Goal: Information Seeking & Learning: Learn about a topic

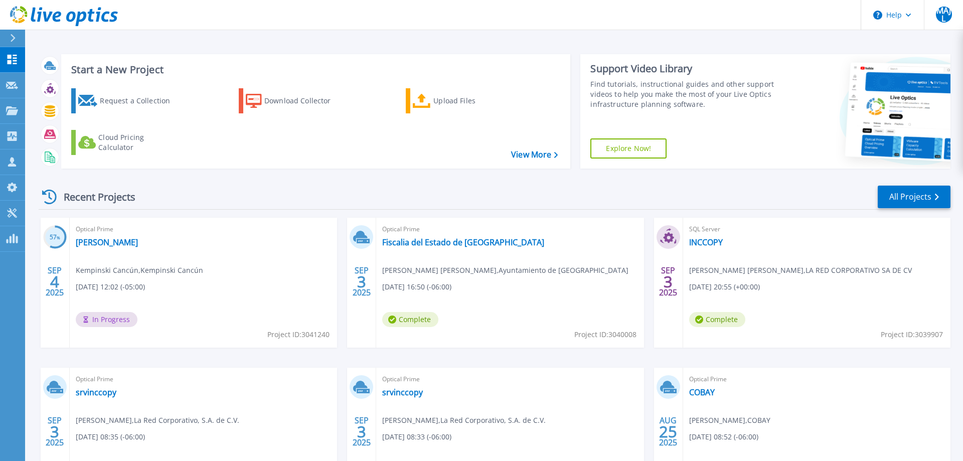
click at [721, 186] on div "Recent Projects All Projects" at bounding box center [495, 197] width 912 height 25
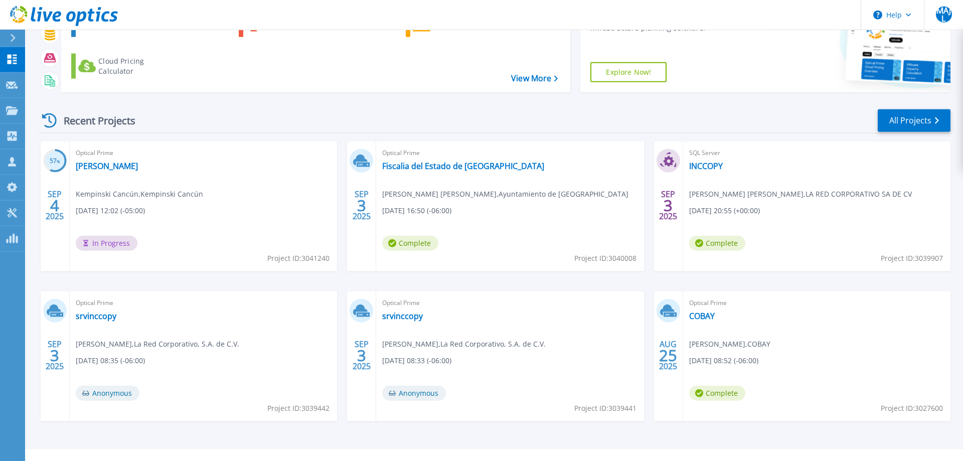
scroll to position [95, 0]
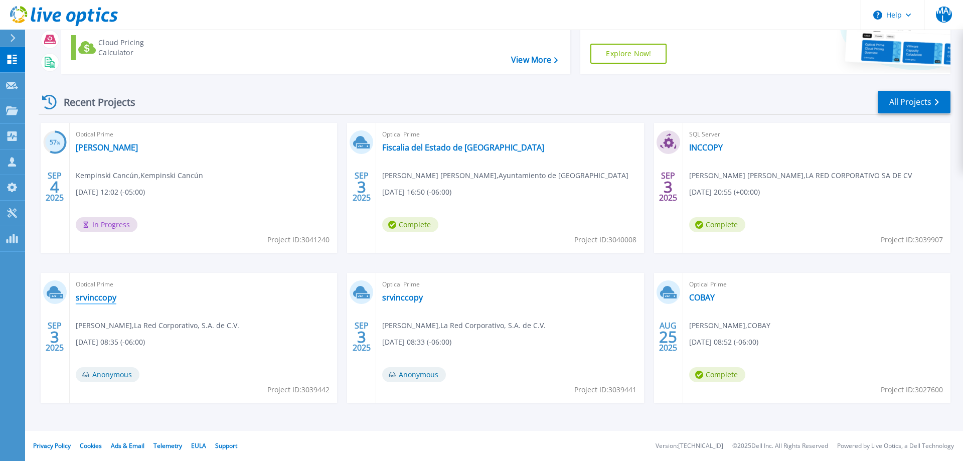
click at [108, 297] on link "srvinccopy" at bounding box center [96, 297] width 41 height 10
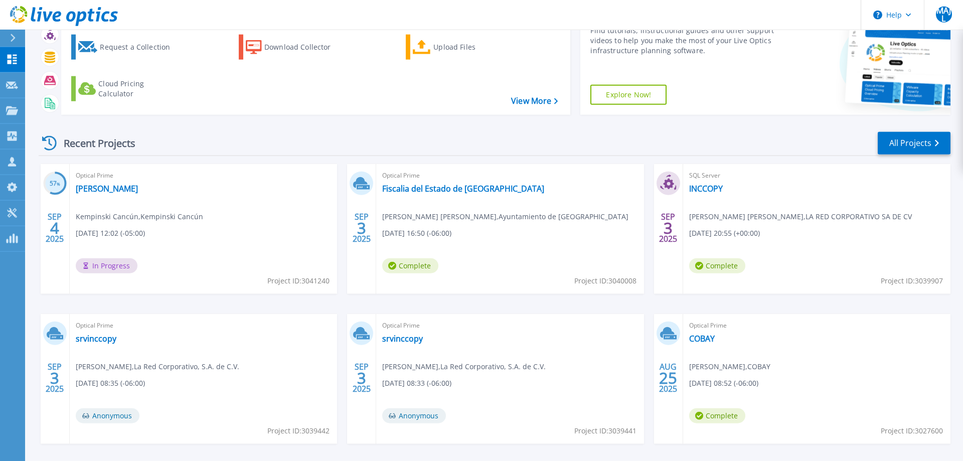
scroll to position [95, 0]
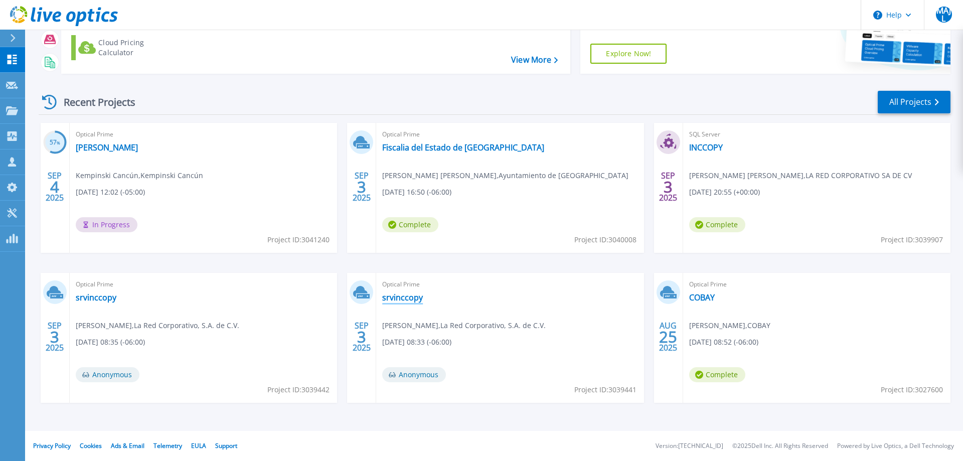
click at [414, 296] on link "srvinccopy" at bounding box center [402, 297] width 41 height 10
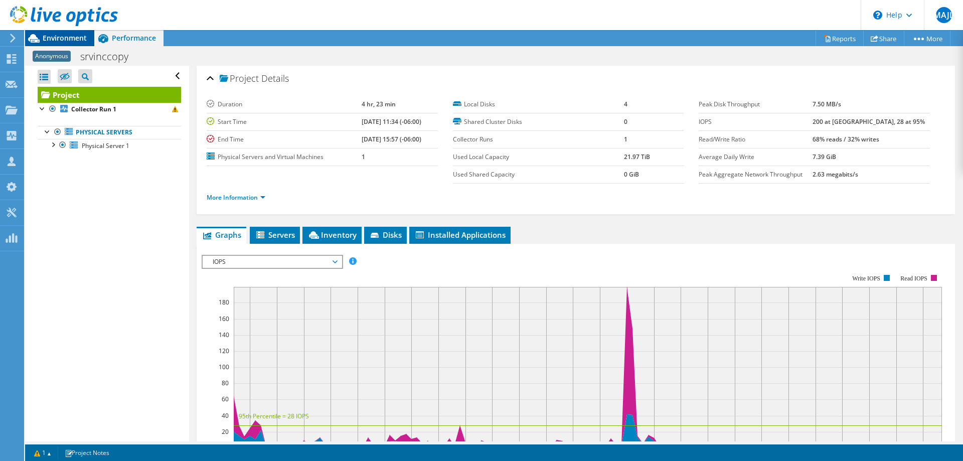
click at [72, 38] on span "Environment" at bounding box center [65, 38] width 44 height 10
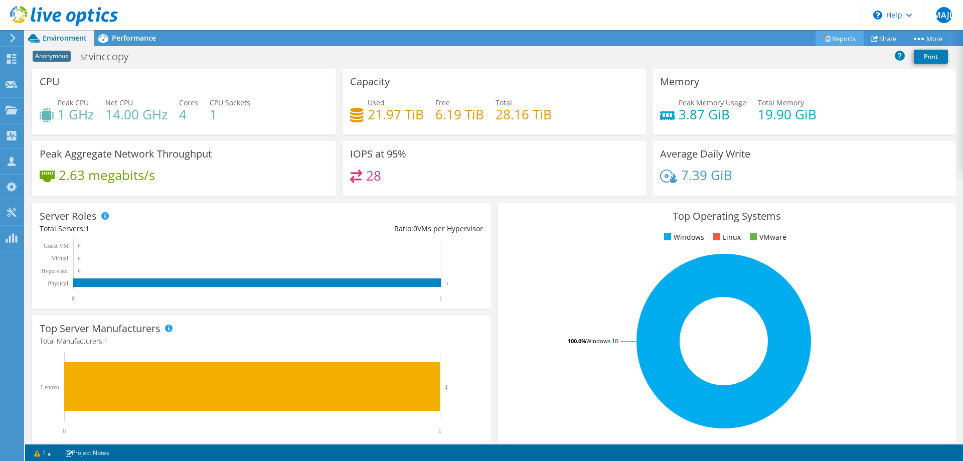
click at [836, 36] on link "Reports" at bounding box center [840, 39] width 48 height 16
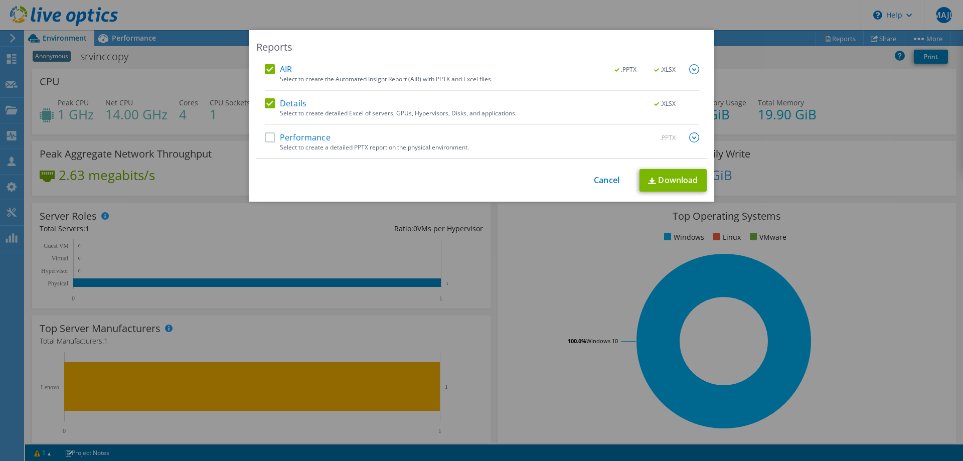
click at [285, 142] on label "Performance" at bounding box center [298, 137] width 66 height 10
click at [0, 0] on input "Performance" at bounding box center [0, 0] width 0 height 0
click at [293, 106] on label "Details" at bounding box center [286, 103] width 42 height 10
click at [0, 0] on input "Details" at bounding box center [0, 0] width 0 height 0
click at [289, 70] on label "AIR" at bounding box center [278, 69] width 27 height 10
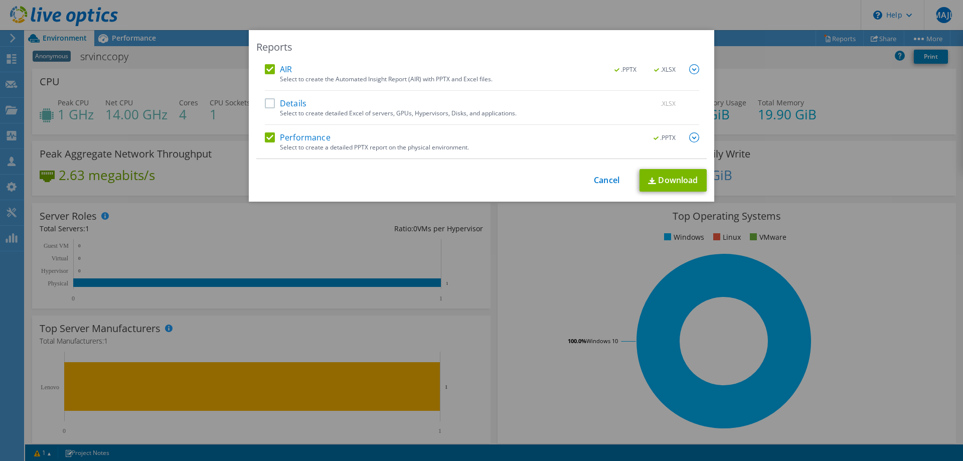
click at [0, 0] on input "AIR" at bounding box center [0, 0] width 0 height 0
click at [695, 138] on img at bounding box center [694, 137] width 10 height 10
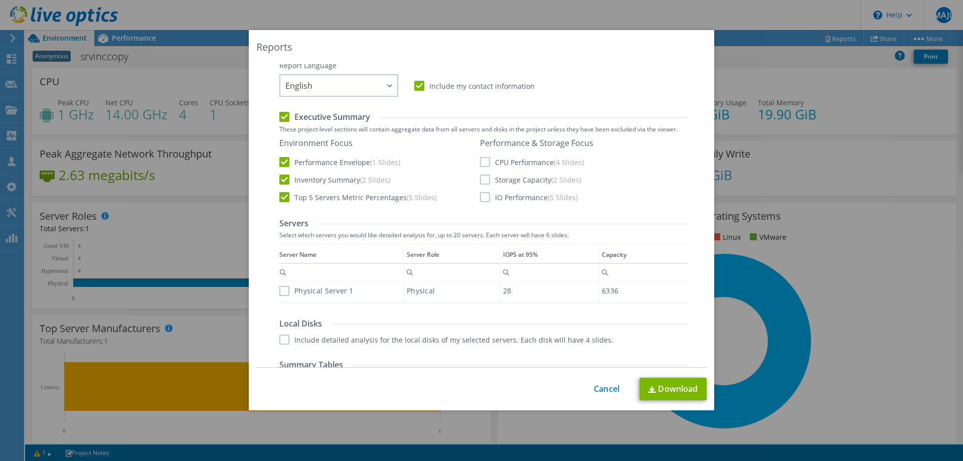
scroll to position [51, 0]
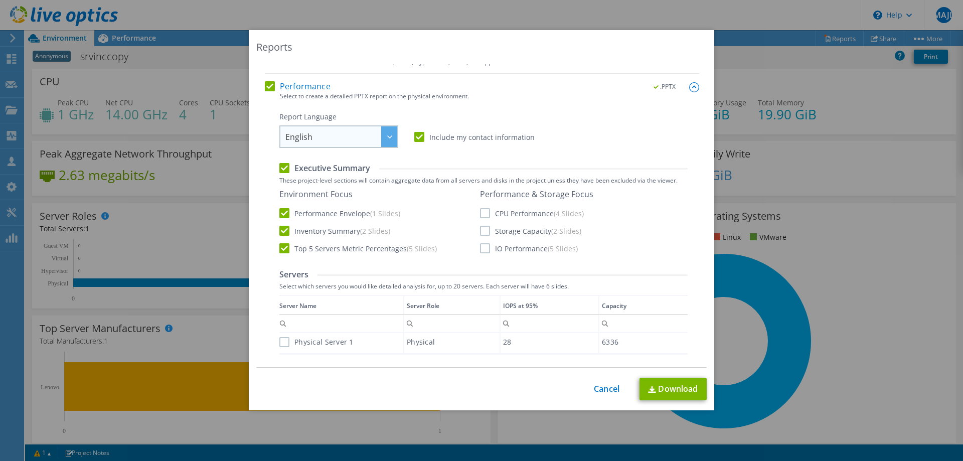
click at [375, 138] on span "English" at bounding box center [341, 136] width 112 height 21
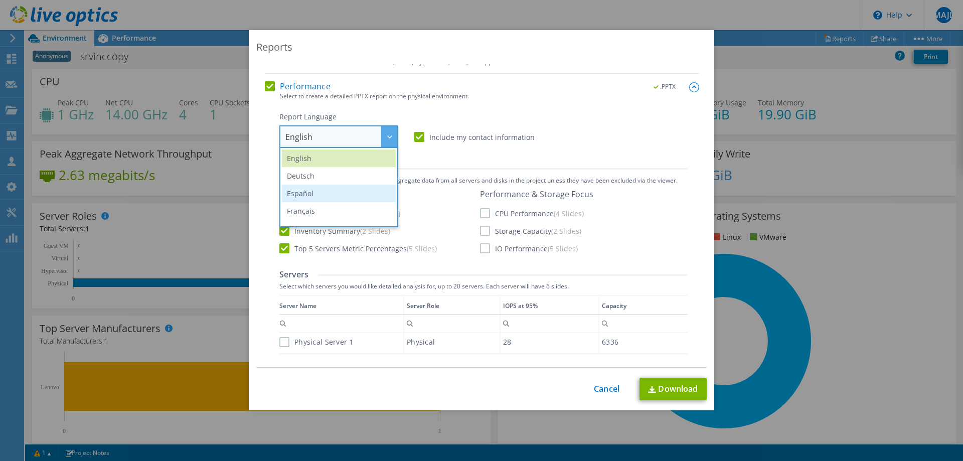
click at [314, 197] on li "Español" at bounding box center [339, 194] width 114 height 18
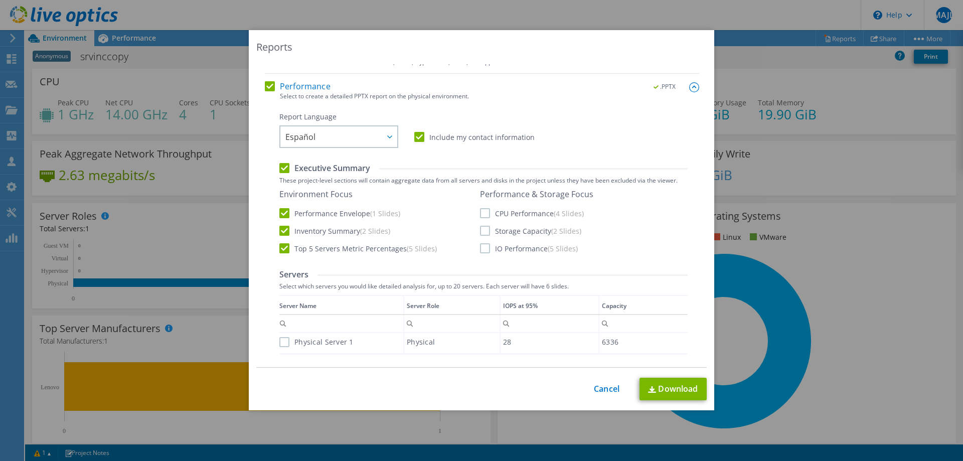
click at [502, 215] on label "CPU Performance (4 Slides)" at bounding box center [532, 213] width 104 height 10
click at [0, 0] on input "CPU Performance (4 Slides)" at bounding box center [0, 0] width 0 height 0
click at [515, 254] on div "Environment Focus Performance Envelope (1 Slides) Inventory Summary (2 Slides) …" at bounding box center [483, 221] width 408 height 65
click at [511, 251] on label "IO Performance (5 Slides)" at bounding box center [529, 248] width 98 height 10
click at [0, 0] on input "IO Performance (5 Slides)" at bounding box center [0, 0] width 0 height 0
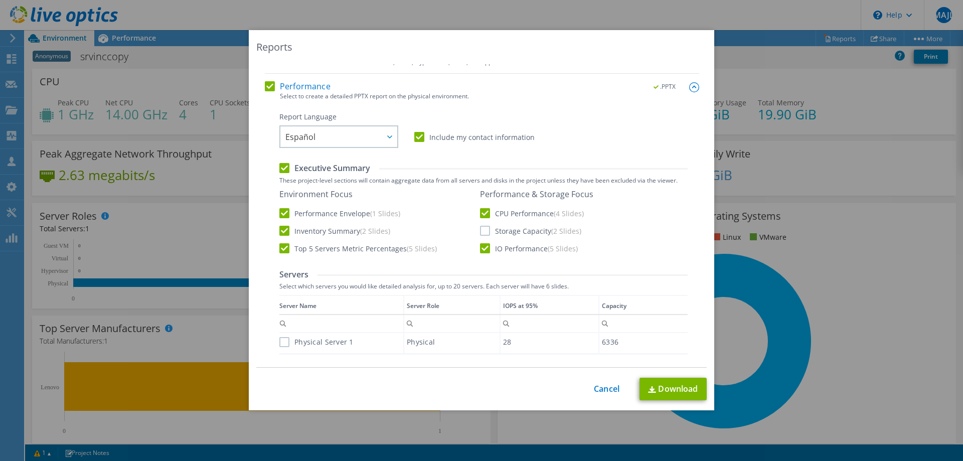
click at [346, 256] on div "Report Language English Deutsch Español Français Italiano Polski Português Русс…" at bounding box center [483, 297] width 408 height 370
click at [336, 248] on label "Top 5 Servers Metric Percentages (5 Slides)" at bounding box center [357, 248] width 157 height 10
click at [0, 0] on input "Top 5 Servers Metric Percentages (5 Slides)" at bounding box center [0, 0] width 0 height 0
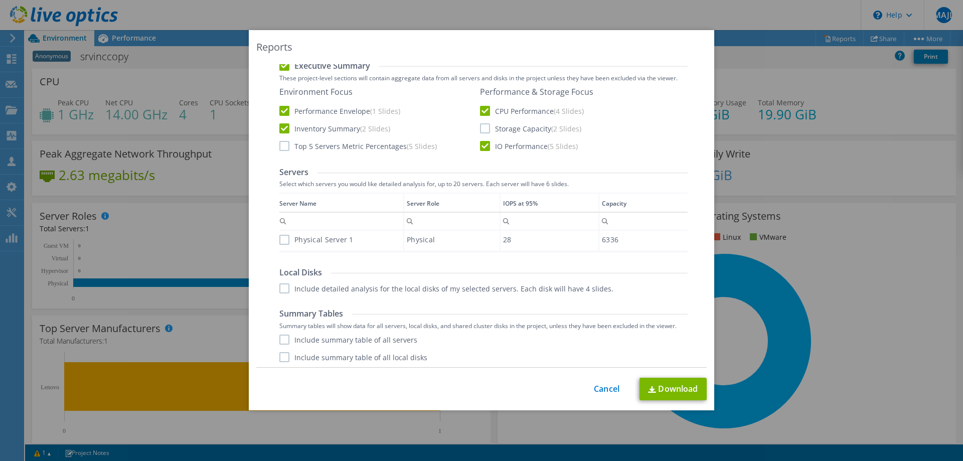
click at [291, 244] on label "Physical Server 1" at bounding box center [316, 240] width 74 height 10
click at [0, 0] on input "Physical Server 1" at bounding box center [0, 0] width 0 height 0
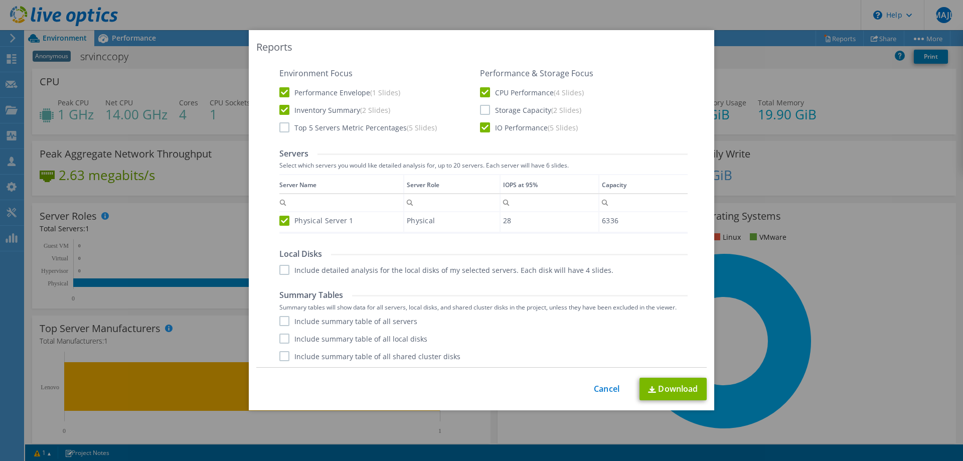
scroll to position [174, 0]
click at [605, 393] on link "Cancel" at bounding box center [607, 389] width 26 height 10
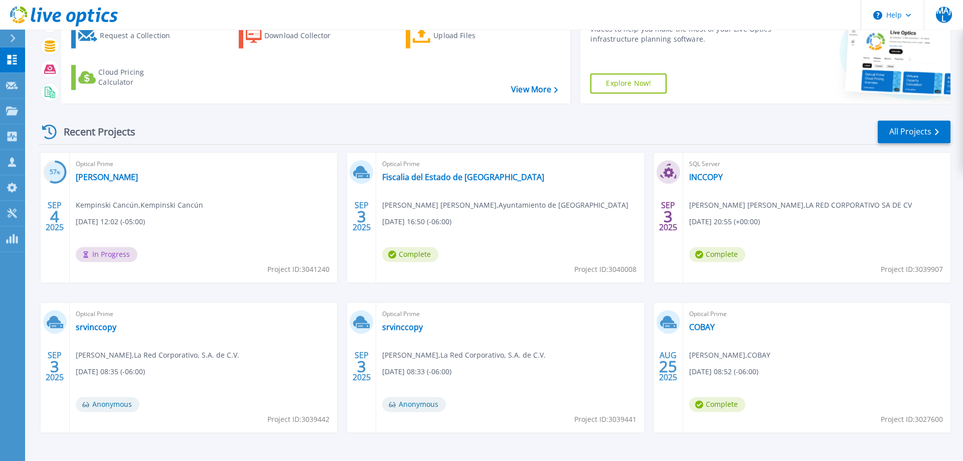
scroll to position [95, 0]
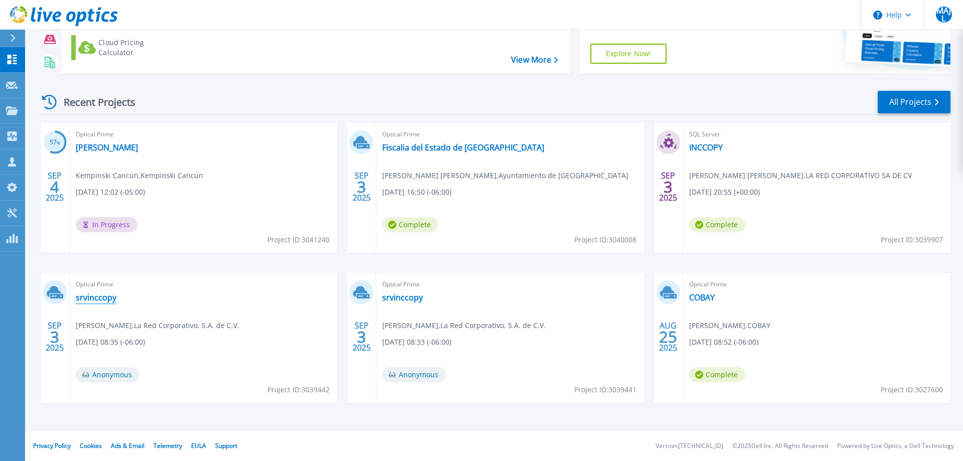
click at [110, 298] on link "srvinccopy" at bounding box center [96, 297] width 41 height 10
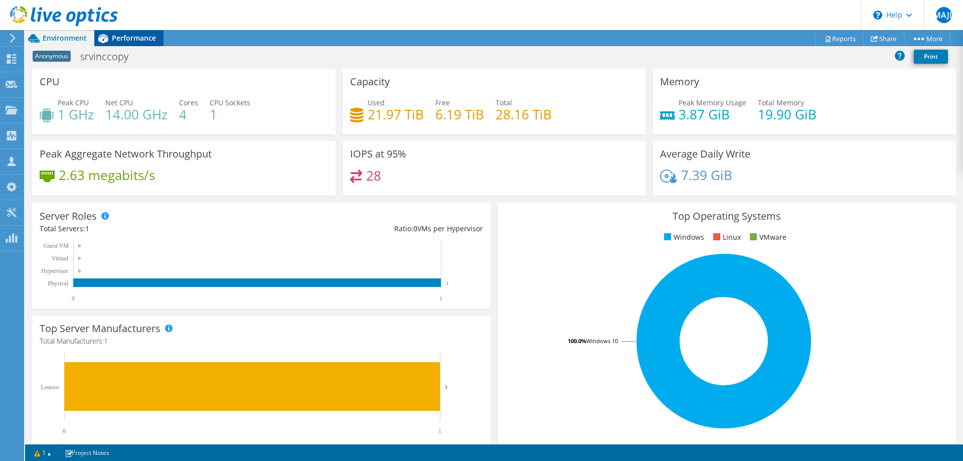
click at [141, 36] on span "Performance" at bounding box center [134, 38] width 44 height 10
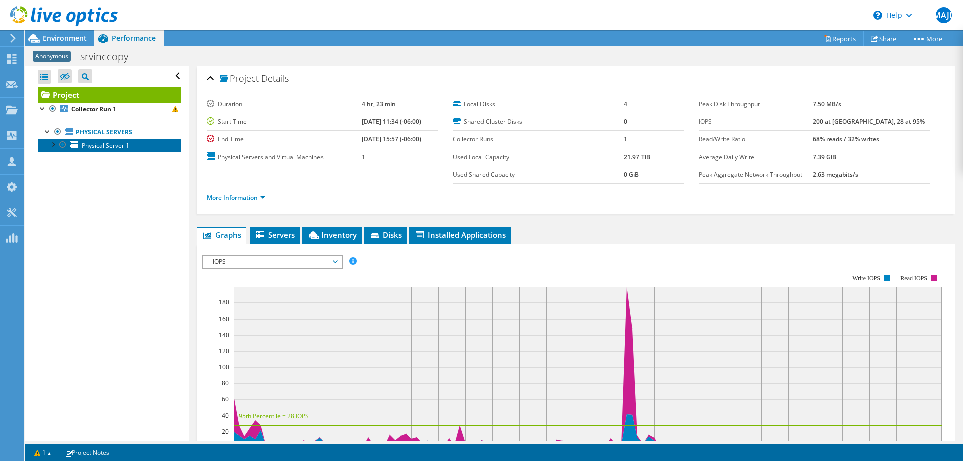
click at [119, 149] on span "Physical Server 1" at bounding box center [106, 145] width 48 height 9
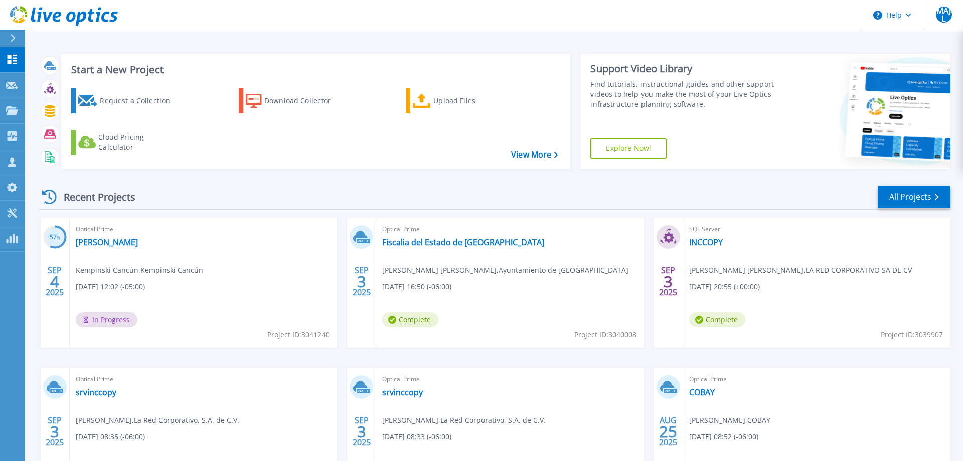
scroll to position [95, 0]
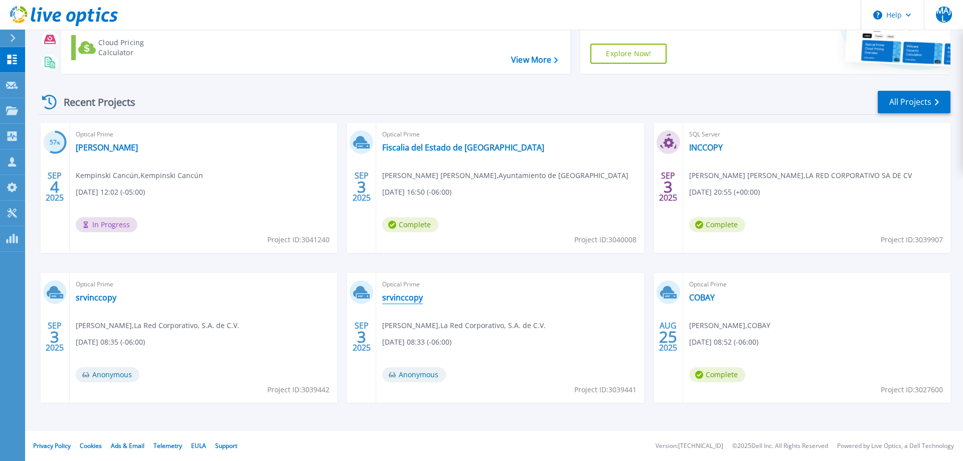
click at [414, 294] on link "srvinccopy" at bounding box center [402, 297] width 41 height 10
click at [723, 148] on link "INCCOPY" at bounding box center [706, 147] width 34 height 10
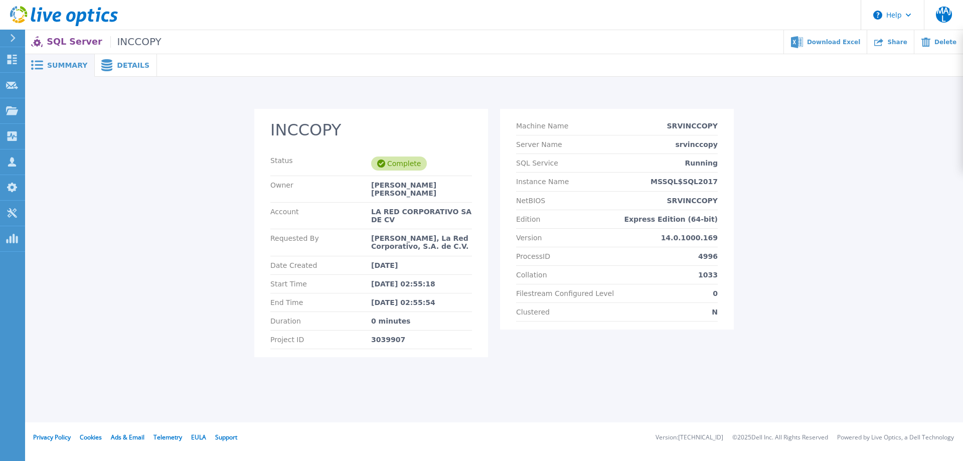
click at [127, 72] on div "Details" at bounding box center [126, 65] width 62 height 23
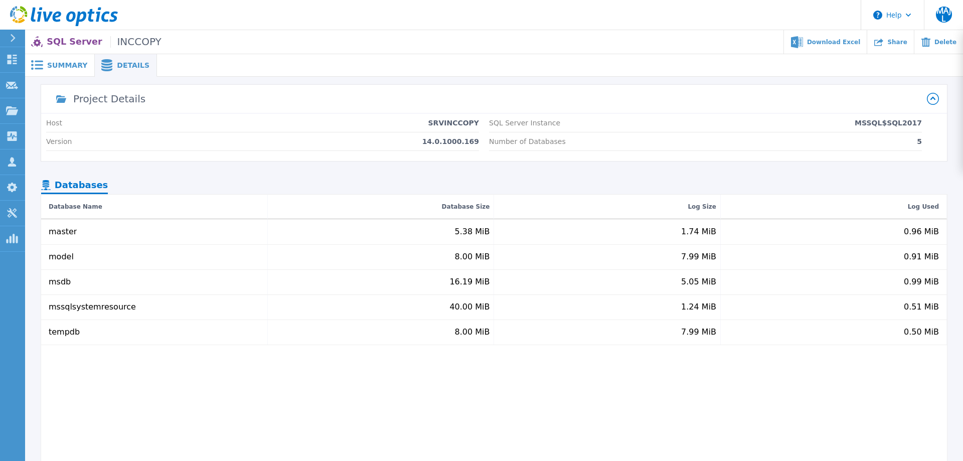
click at [62, 62] on span "Summary" at bounding box center [67, 65] width 40 height 7
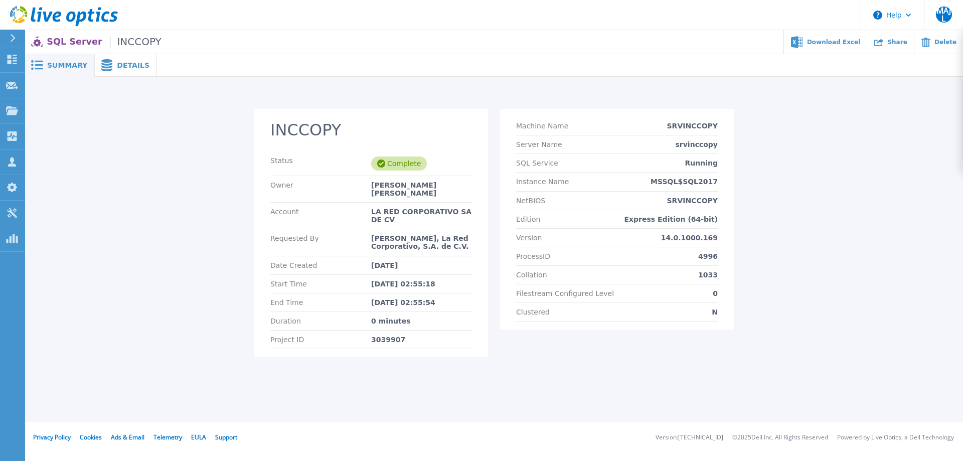
click at [111, 60] on span at bounding box center [106, 65] width 22 height 12
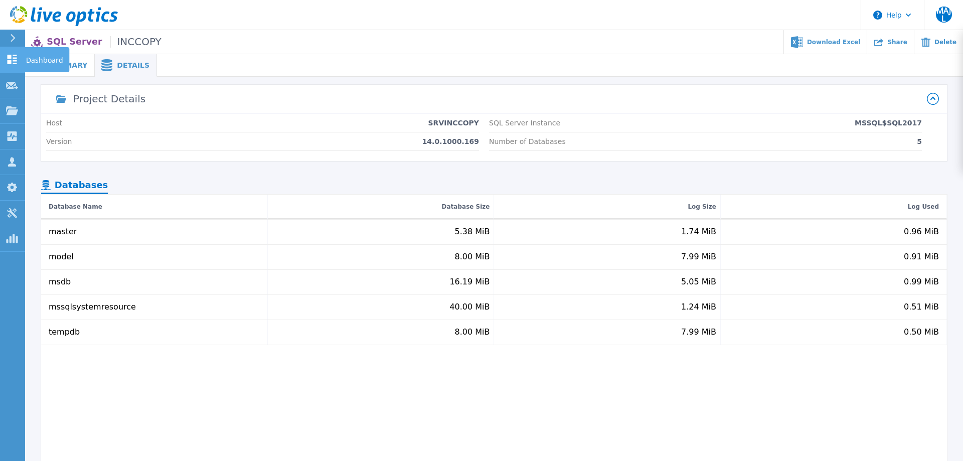
click at [11, 54] on link "Dashboard Dashboard" at bounding box center [12, 60] width 25 height 26
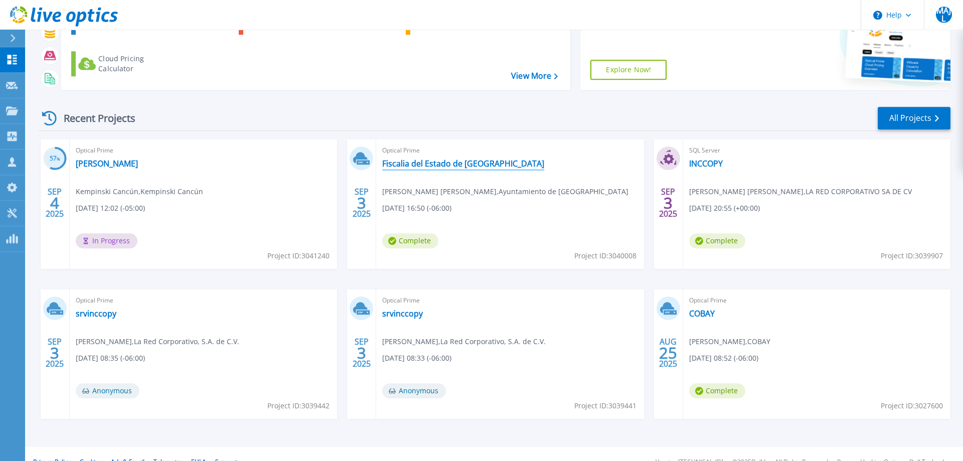
scroll to position [95, 0]
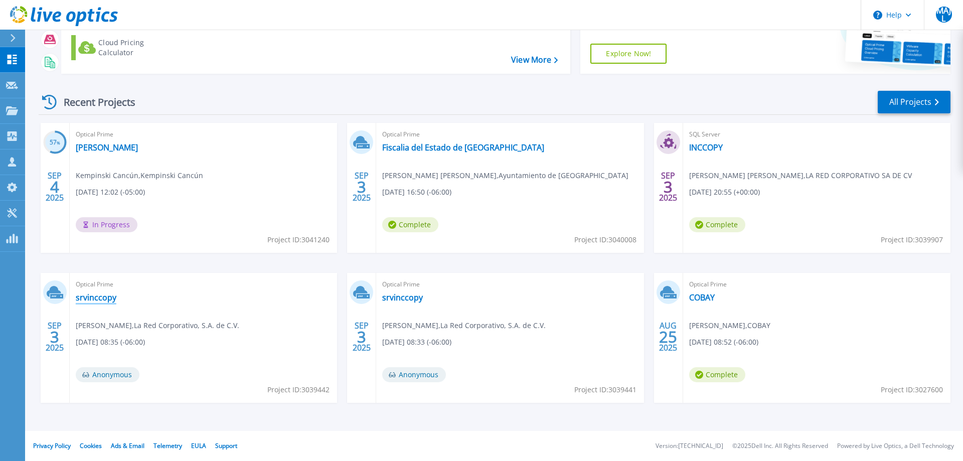
click at [110, 297] on link "srvinccopy" at bounding box center [96, 297] width 41 height 10
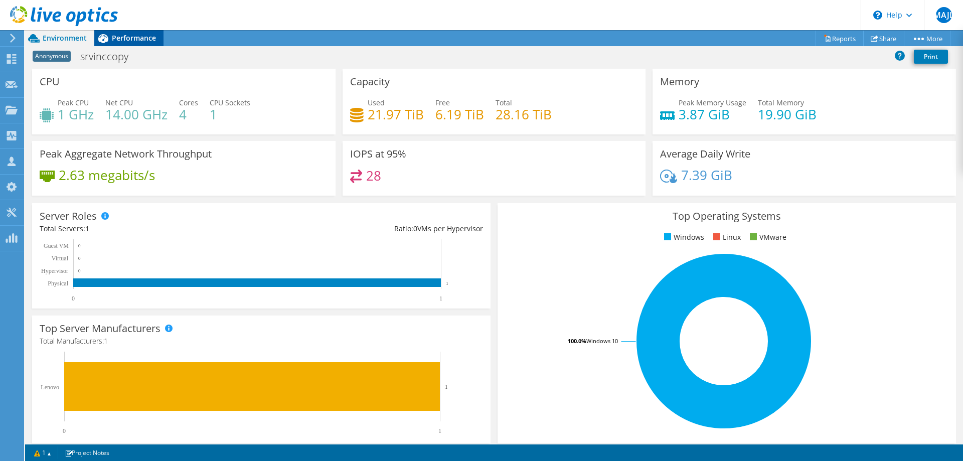
click at [133, 33] on div "Performance" at bounding box center [128, 38] width 69 height 16
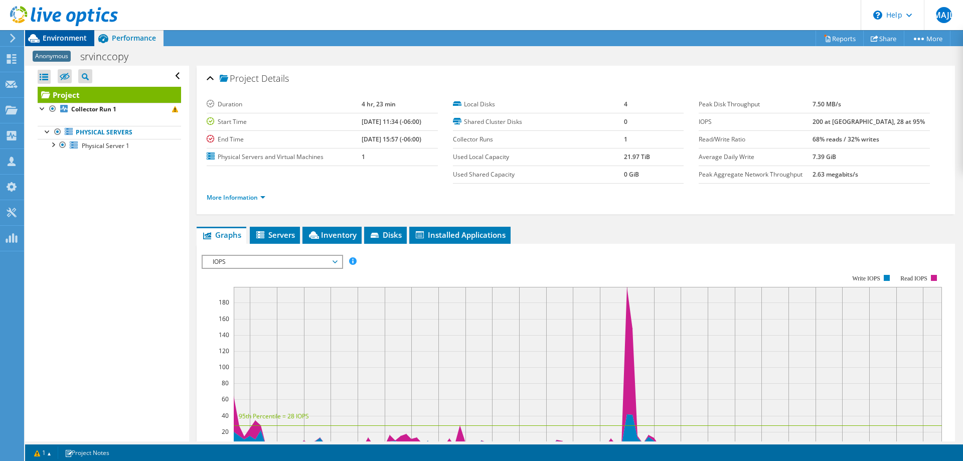
click at [71, 41] on span "Environment" at bounding box center [65, 38] width 44 height 10
